Goal: Information Seeking & Learning: Learn about a topic

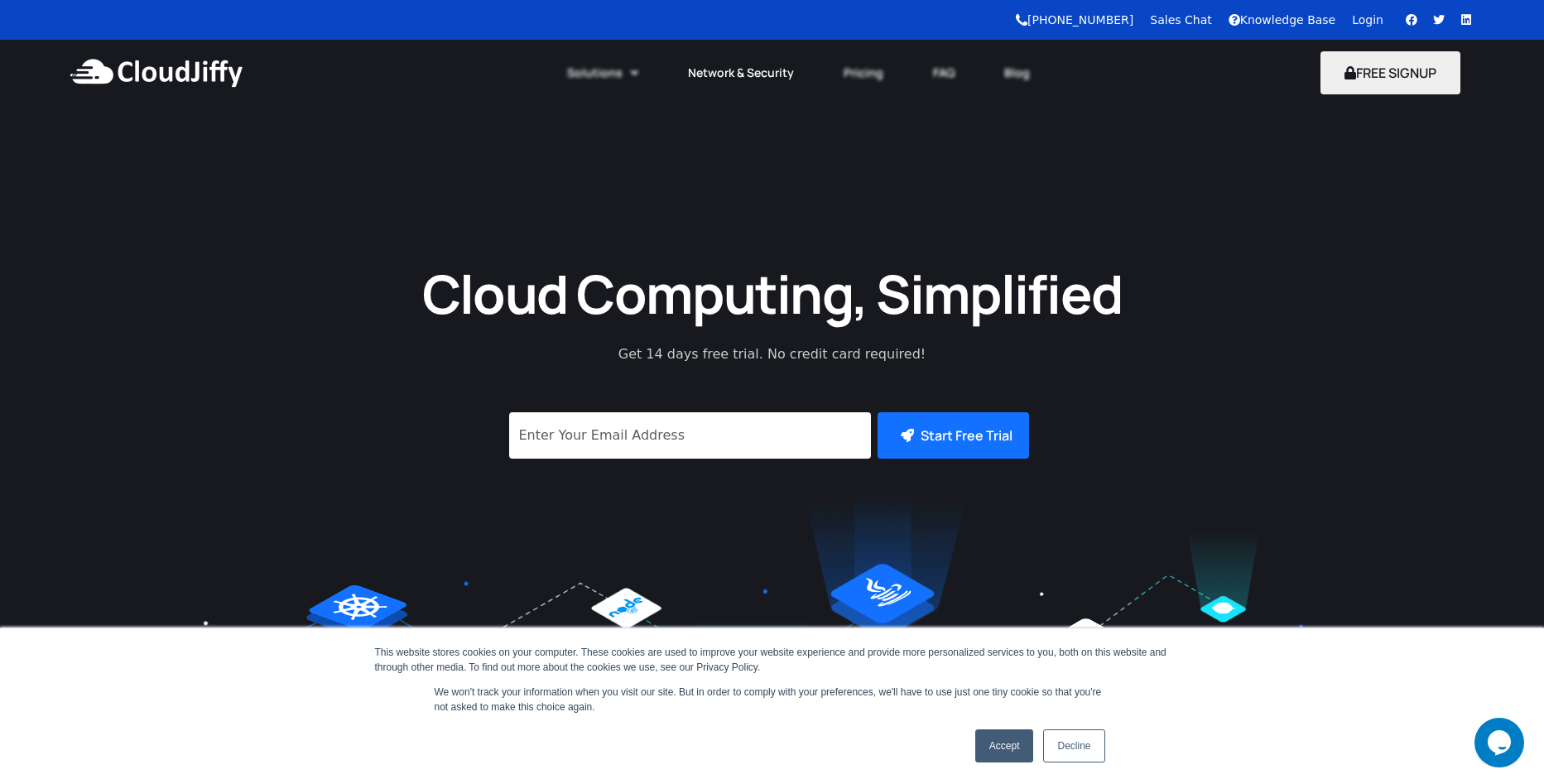
click at [761, 81] on link "Network & Security" at bounding box center [741, 73] width 156 height 36
click at [747, 69] on link "Network & Security" at bounding box center [741, 73] width 156 height 36
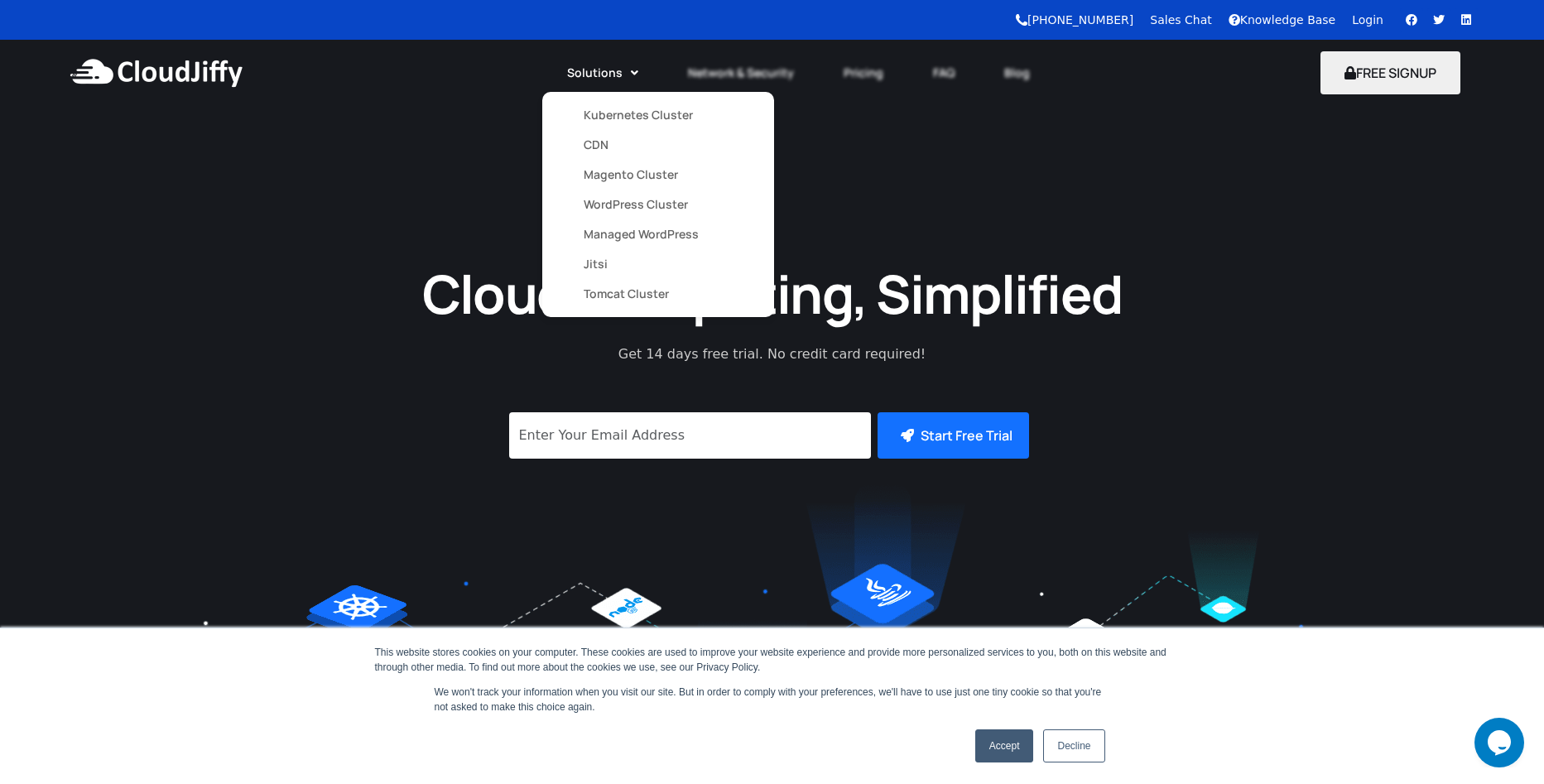
click at [598, 57] on link "Solutions" at bounding box center [602, 73] width 121 height 36
click at [605, 121] on link "Kubernetes Cluster" at bounding box center [658, 115] width 149 height 29
click at [618, 114] on link "Kubernetes Cluster" at bounding box center [658, 115] width 149 height 29
click at [609, 177] on link "Magento Cluster" at bounding box center [658, 174] width 149 height 29
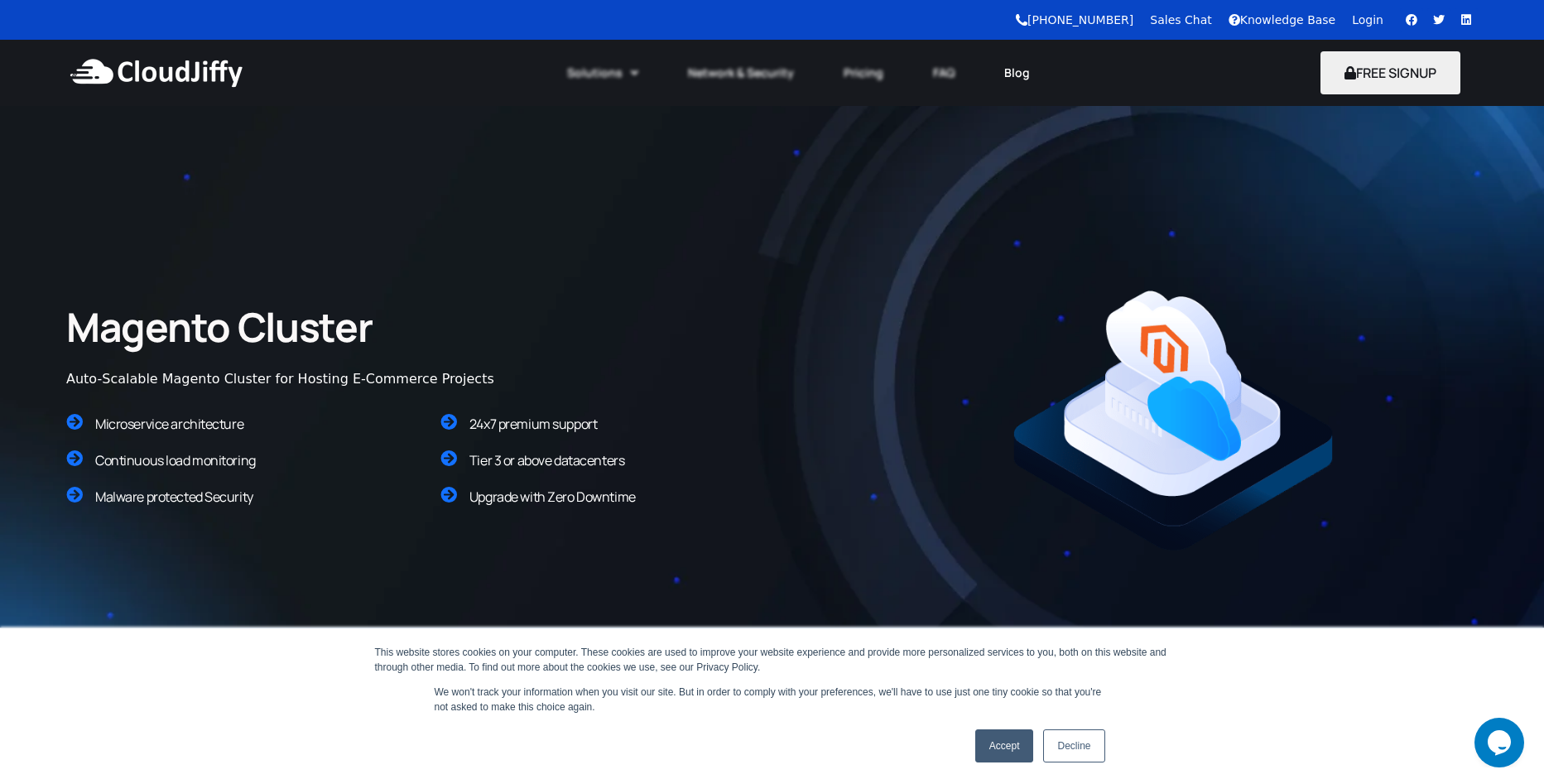
click at [1009, 82] on link "Blog" at bounding box center [1017, 73] width 75 height 36
click at [953, 87] on link "FAQ" at bounding box center [944, 73] width 71 height 36
